Goal: Task Accomplishment & Management: Use online tool/utility

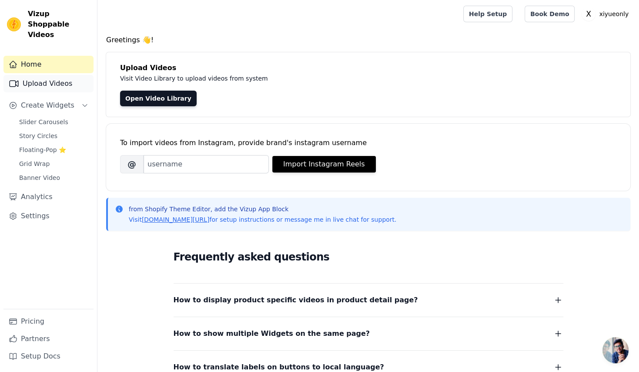
click at [57, 75] on link "Upload Videos" at bounding box center [48, 83] width 90 height 17
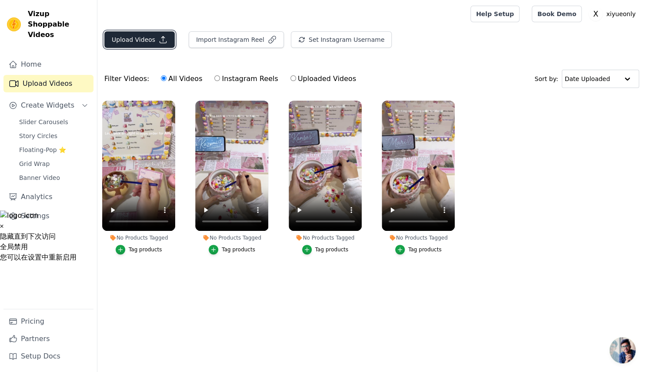
click at [157, 38] on button "Upload Videos" at bounding box center [139, 39] width 70 height 17
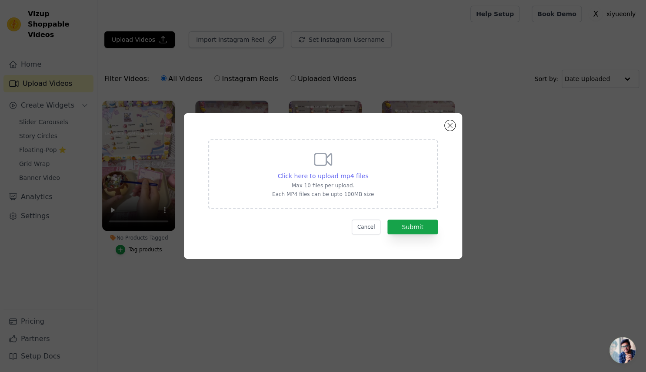
click at [324, 176] on span "Click here to upload mp4 files" at bounding box center [323, 175] width 91 height 7
click at [368, 171] on input "Click here to upload mp4 files Max 10 files per upload. Each MP4 files can be u…" at bounding box center [368, 171] width 0 height 0
click at [448, 122] on button "Close modal" at bounding box center [450, 125] width 10 height 10
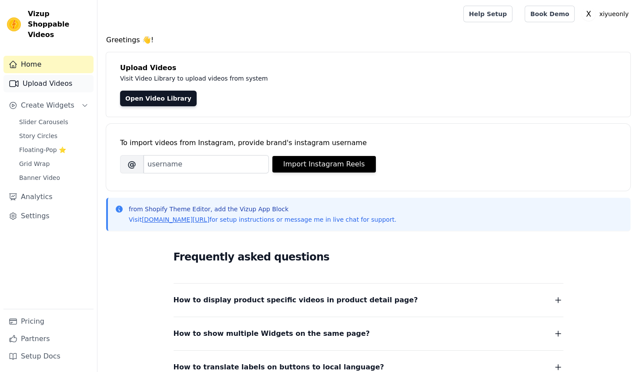
click at [55, 75] on link "Upload Videos" at bounding box center [48, 83] width 90 height 17
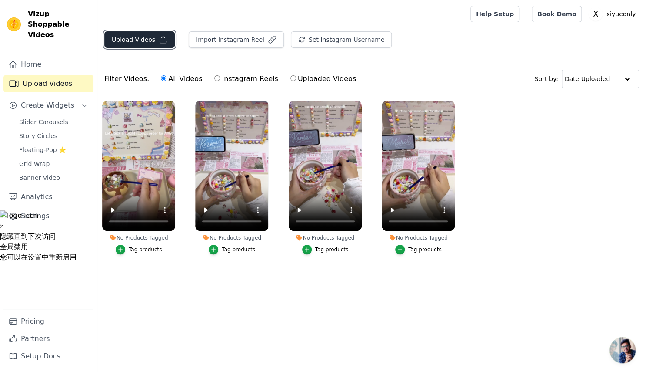
click at [147, 40] on button "Upload Videos" at bounding box center [139, 39] width 70 height 17
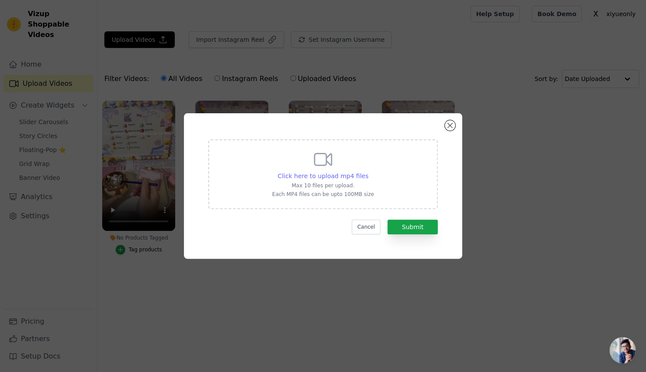
click at [320, 174] on span "Click here to upload mp4 files" at bounding box center [323, 175] width 91 height 7
click at [368, 171] on input "Click here to upload mp4 files Max 10 files per upload. Each MP4 files can be u…" at bounding box center [368, 171] width 0 height 0
type input "C:\fakepath\cc357d35f03e9db41b973ca88bb44deb.mp4"
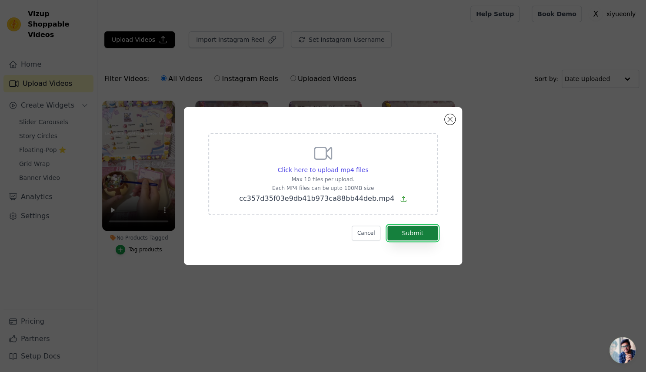
click at [412, 230] on button "Submit" at bounding box center [413, 232] width 50 height 15
